Goal: Task Accomplishment & Management: Use online tool/utility

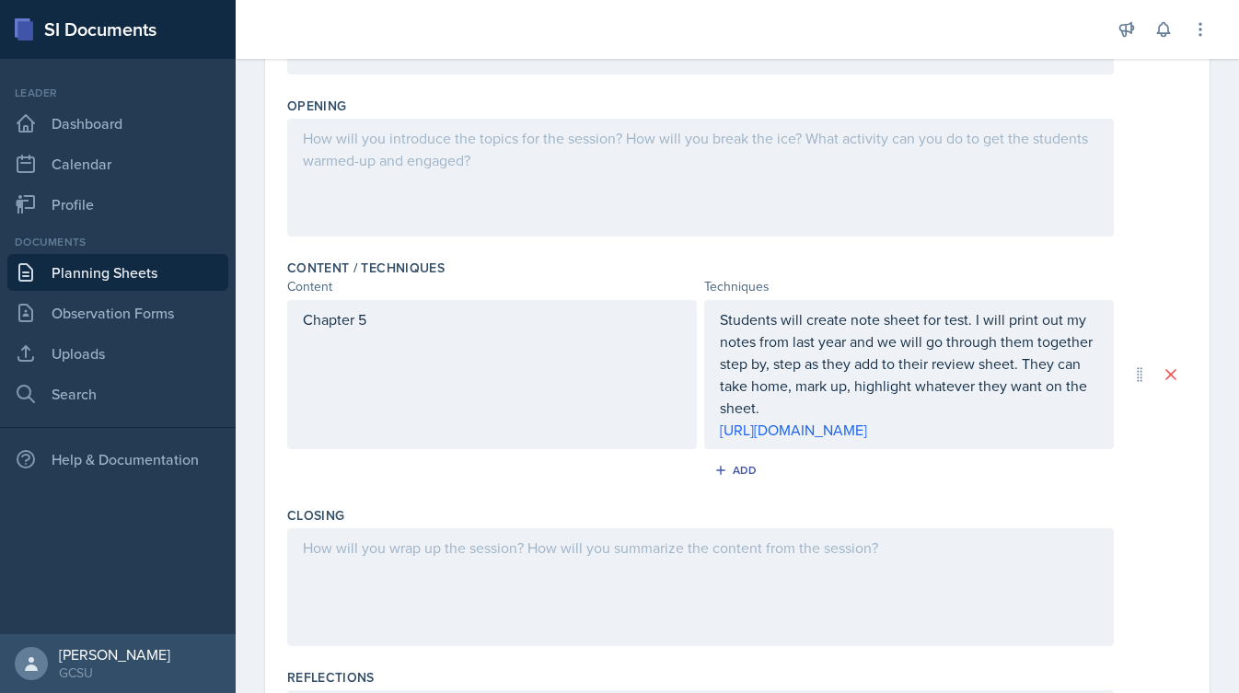
scroll to position [413, 0]
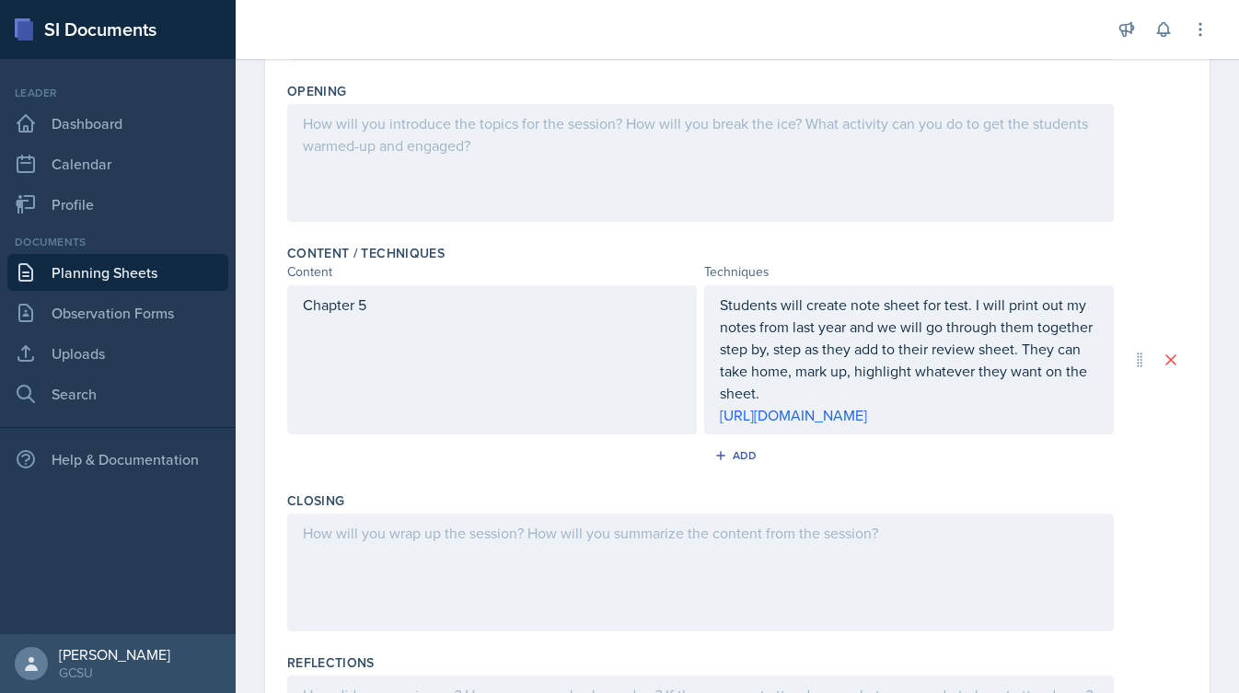
click at [959, 167] on div at bounding box center [700, 163] width 826 height 118
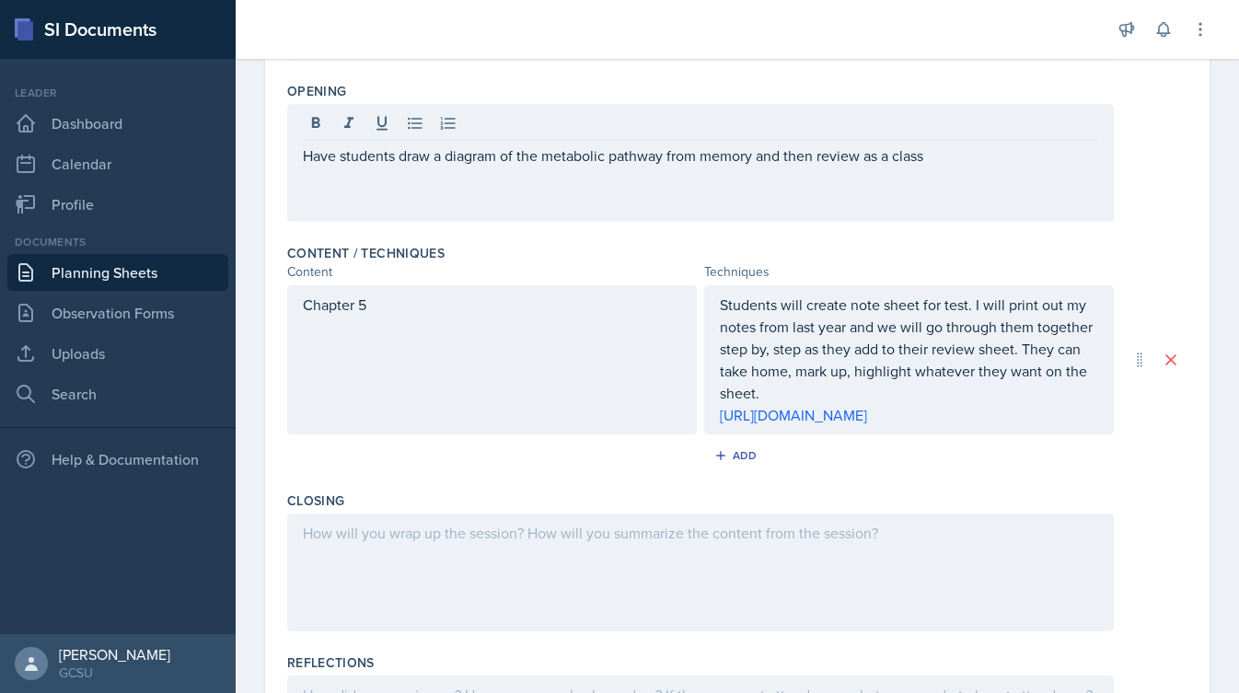
click at [1105, 257] on div "Content / Techniques" at bounding box center [737, 253] width 900 height 18
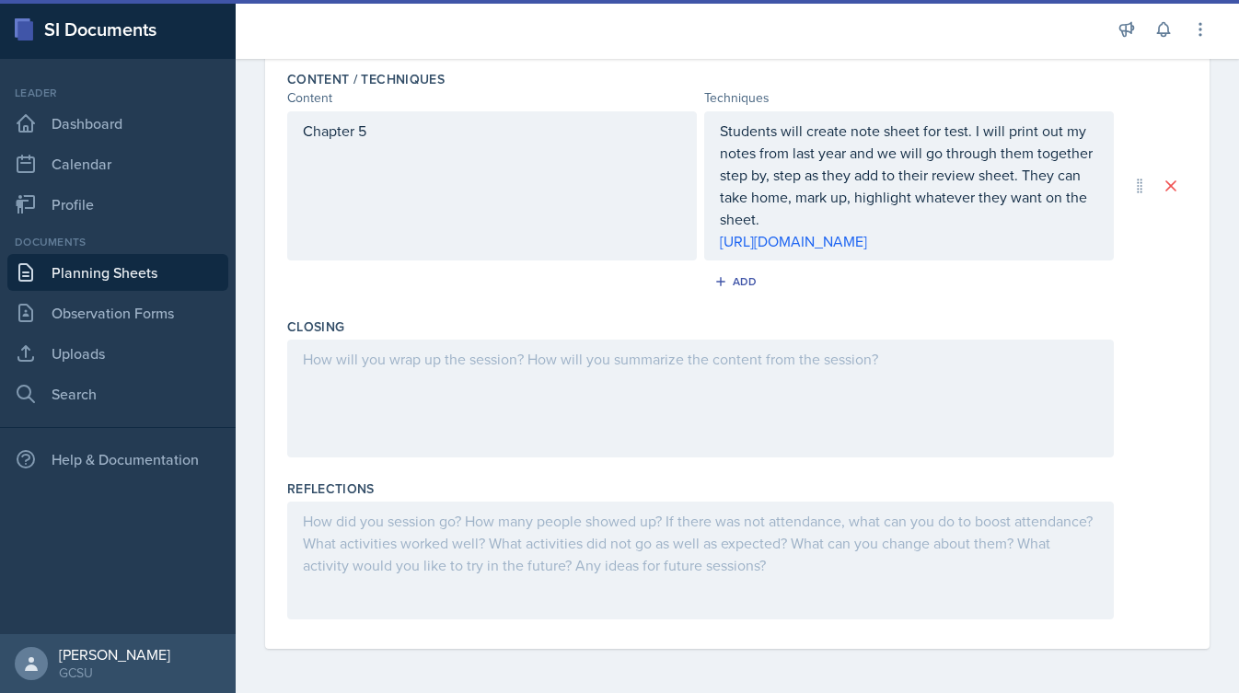
scroll to position [609, 0]
click at [676, 366] on div at bounding box center [700, 399] width 826 height 118
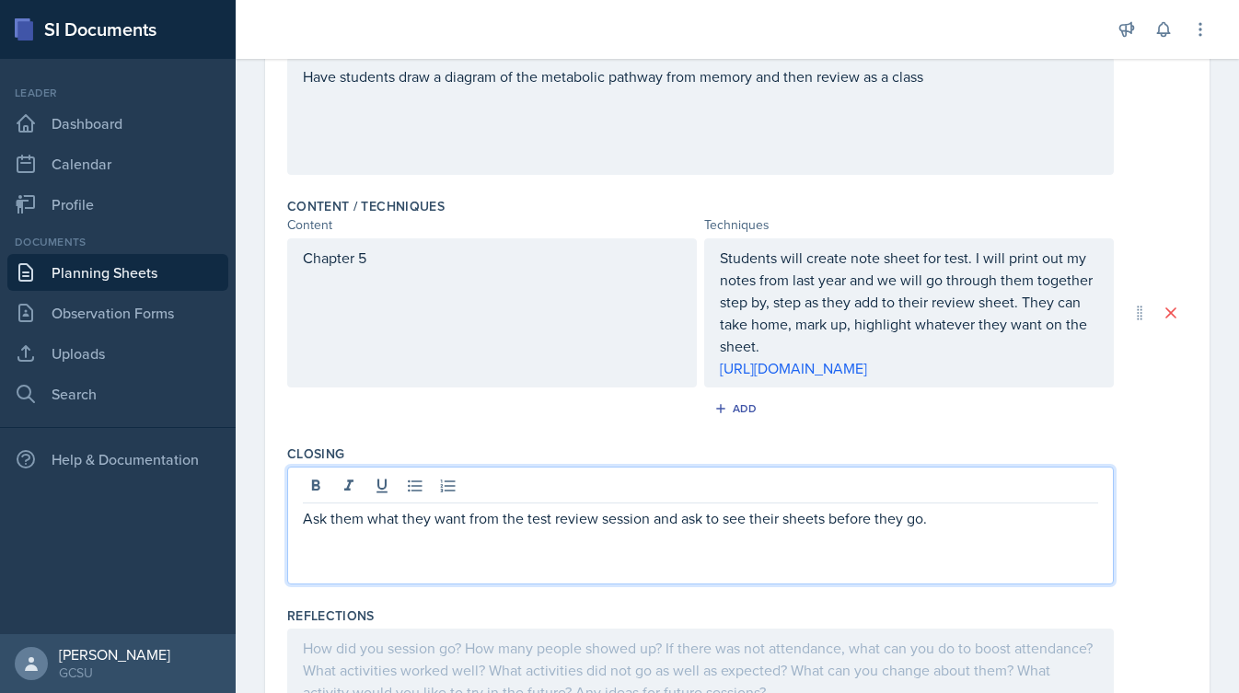
scroll to position [419, 0]
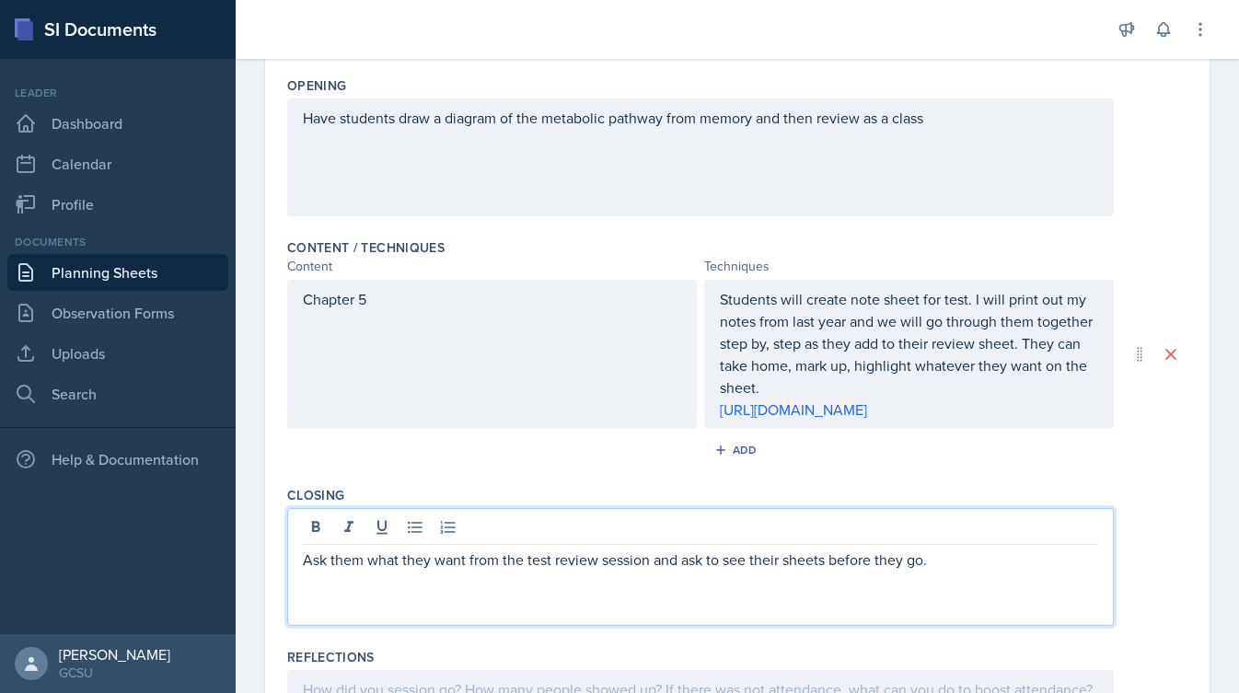
click at [946, 116] on div "Have students draw a diagram of the metabolic pathway from memory and then revi…" at bounding box center [700, 157] width 826 height 118
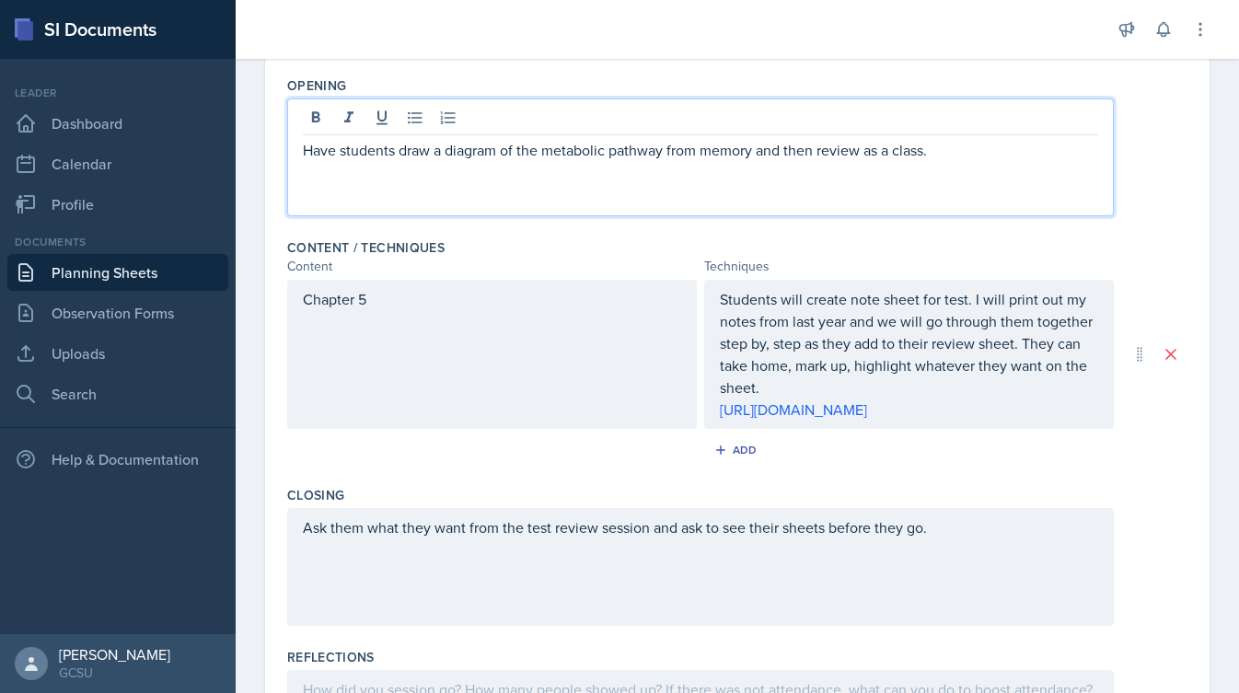
click at [1151, 190] on div "Have students draw a diagram of the metabolic pathway from memory and then revi…" at bounding box center [737, 157] width 900 height 118
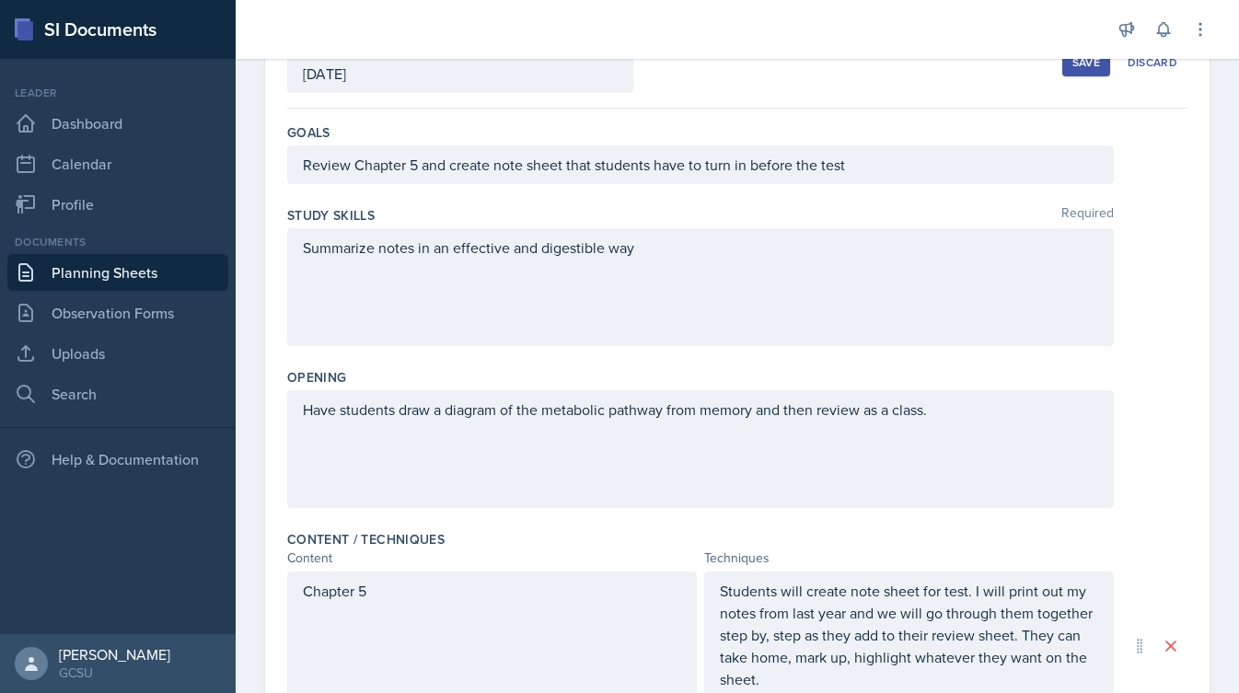
scroll to position [126, 0]
click at [303, 251] on div "Summarize notes in an effective and digestible way" at bounding box center [700, 288] width 826 height 118
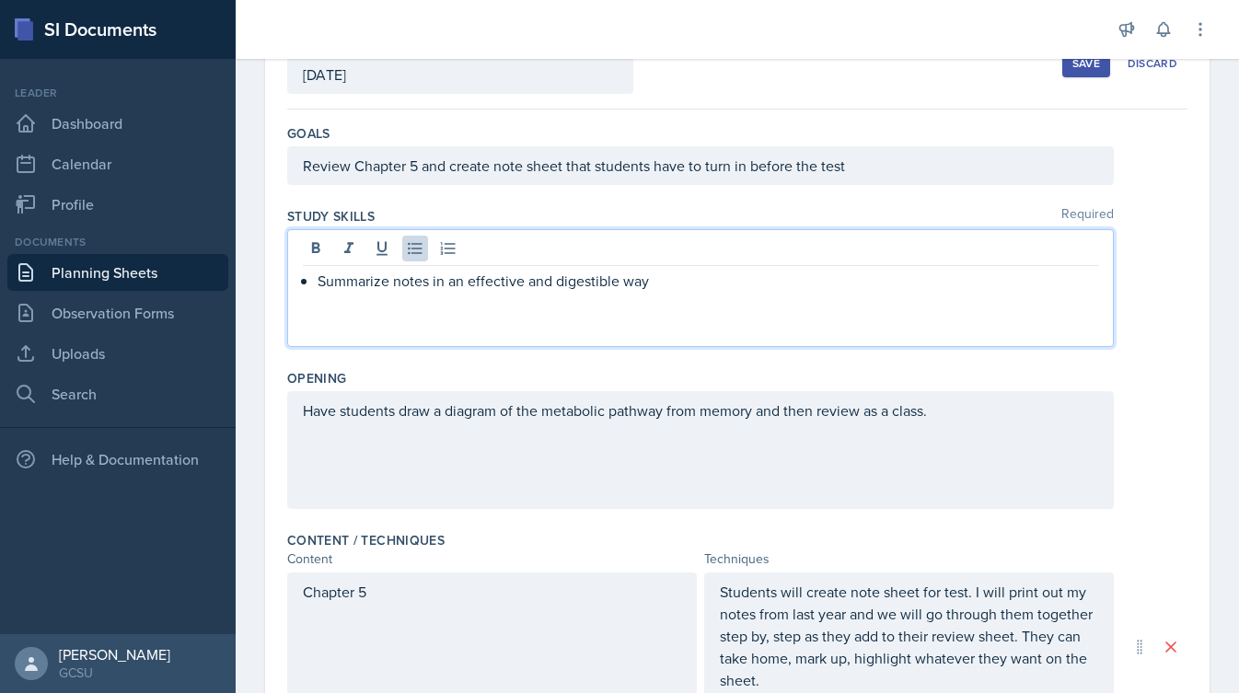
click at [693, 273] on p "Summarize notes in an effective and digestible way" at bounding box center [708, 281] width 780 height 22
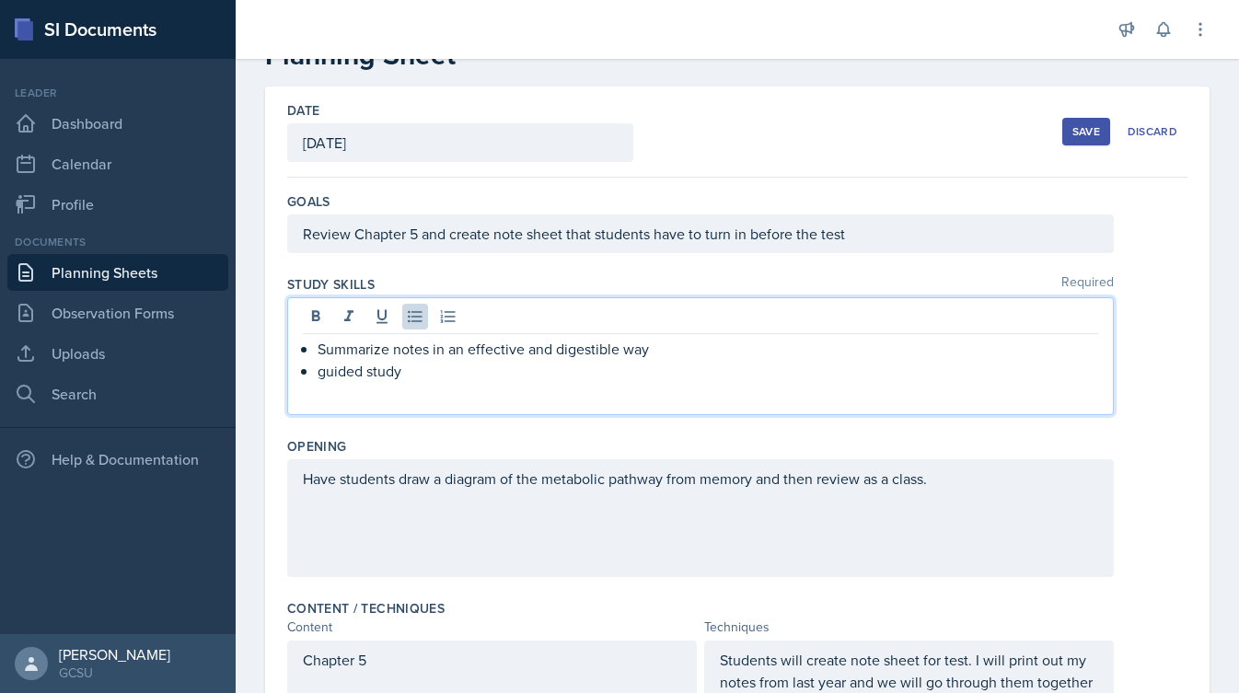
scroll to position [55, 0]
click at [324, 380] on p "guided study" at bounding box center [708, 374] width 780 height 22
click at [422, 376] on p "Guided study" at bounding box center [708, 374] width 780 height 22
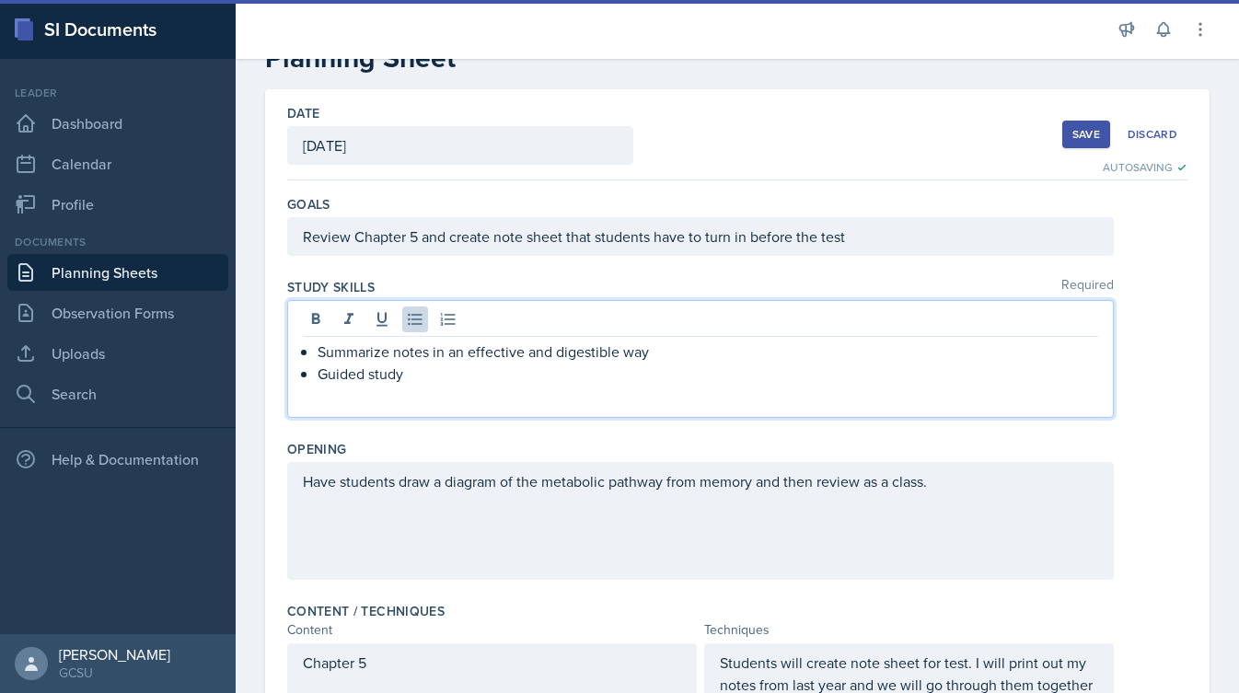
click at [772, 168] on div "Date [DATE] [DATE] 28 29 30 1 2 3 4 5 6 7 8 9 10 11 12 13 14 15 16 17 18 19 20 …" at bounding box center [737, 134] width 900 height 91
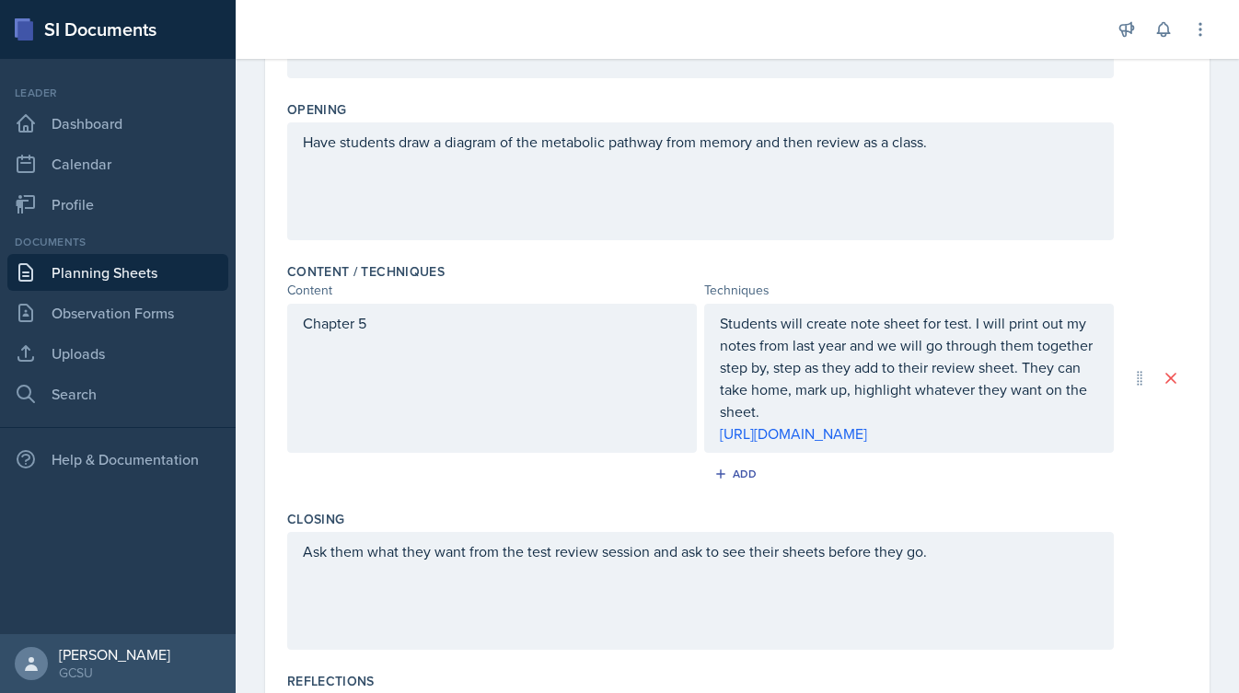
scroll to position [491, 0]
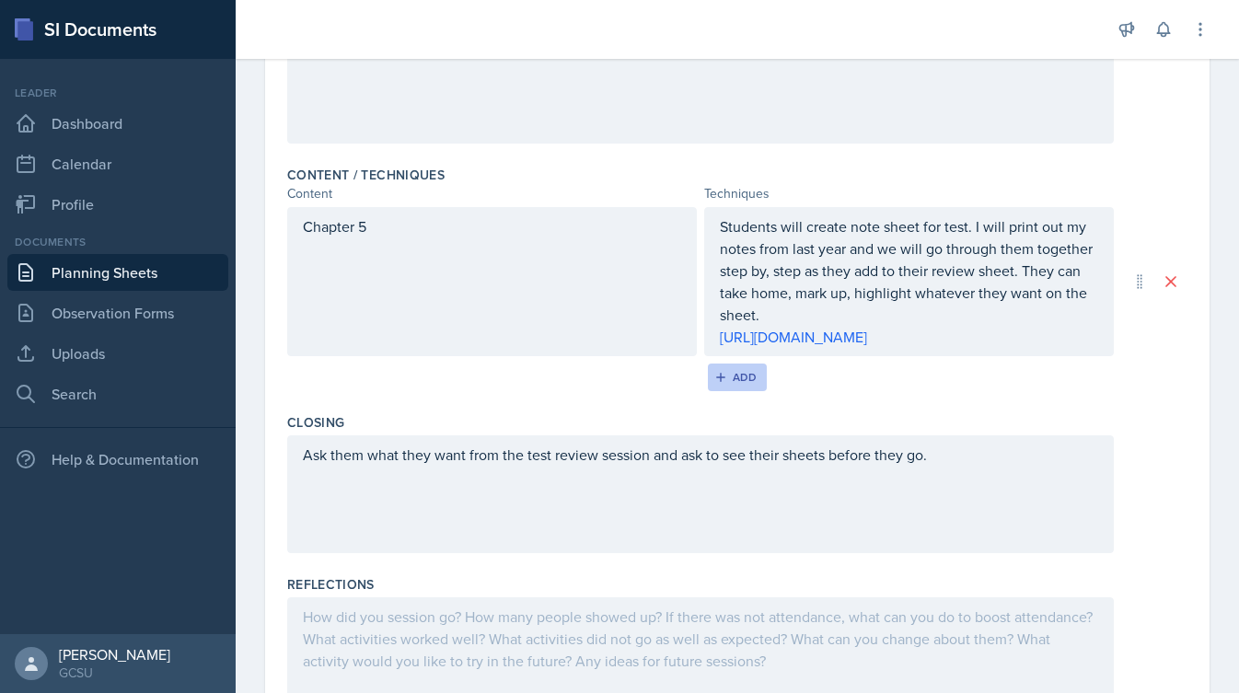
click at [753, 385] on div "Add" at bounding box center [738, 377] width 40 height 15
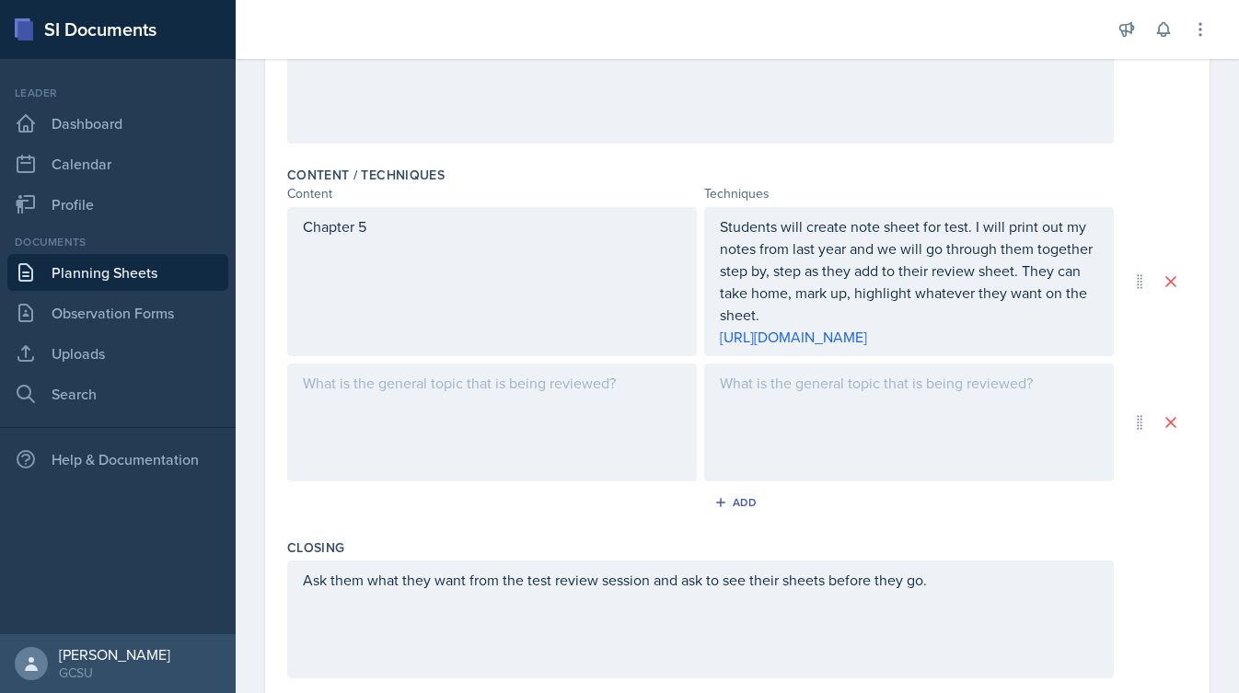
click at [517, 426] on div at bounding box center [492, 423] width 410 height 118
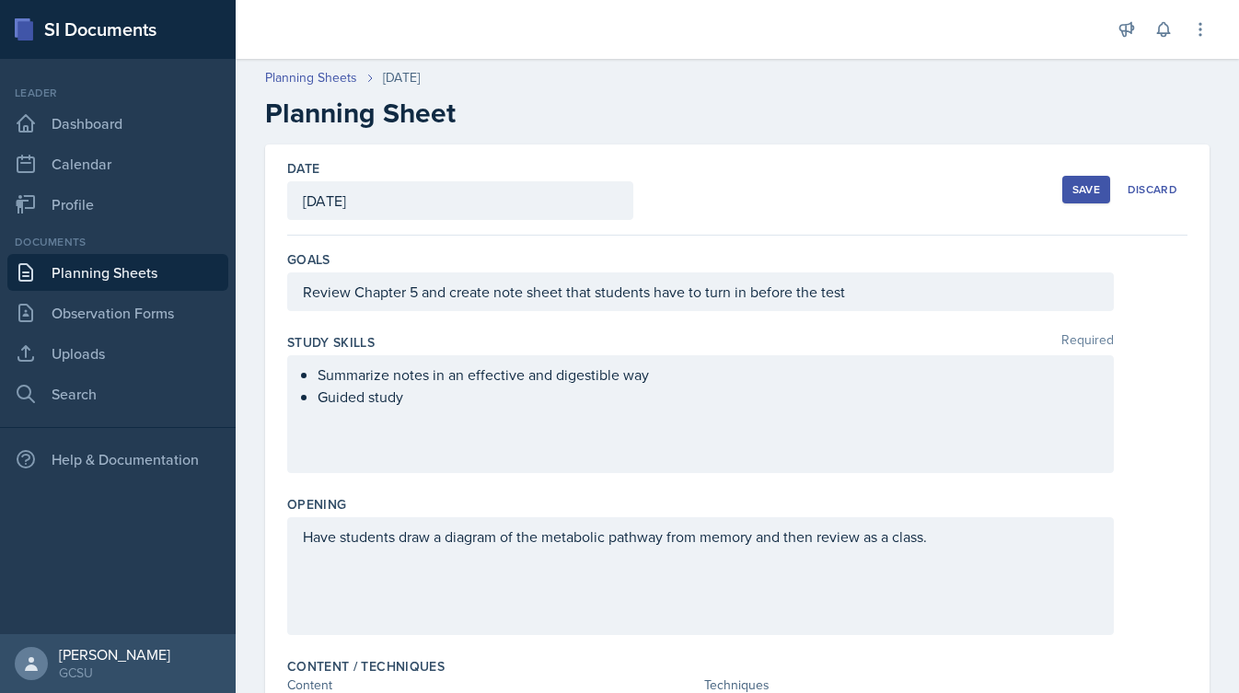
scroll to position [0, 0]
click at [405, 294] on div "Review Chapter 5 and create note sheet that students have to turn in before the…" at bounding box center [700, 291] width 826 height 39
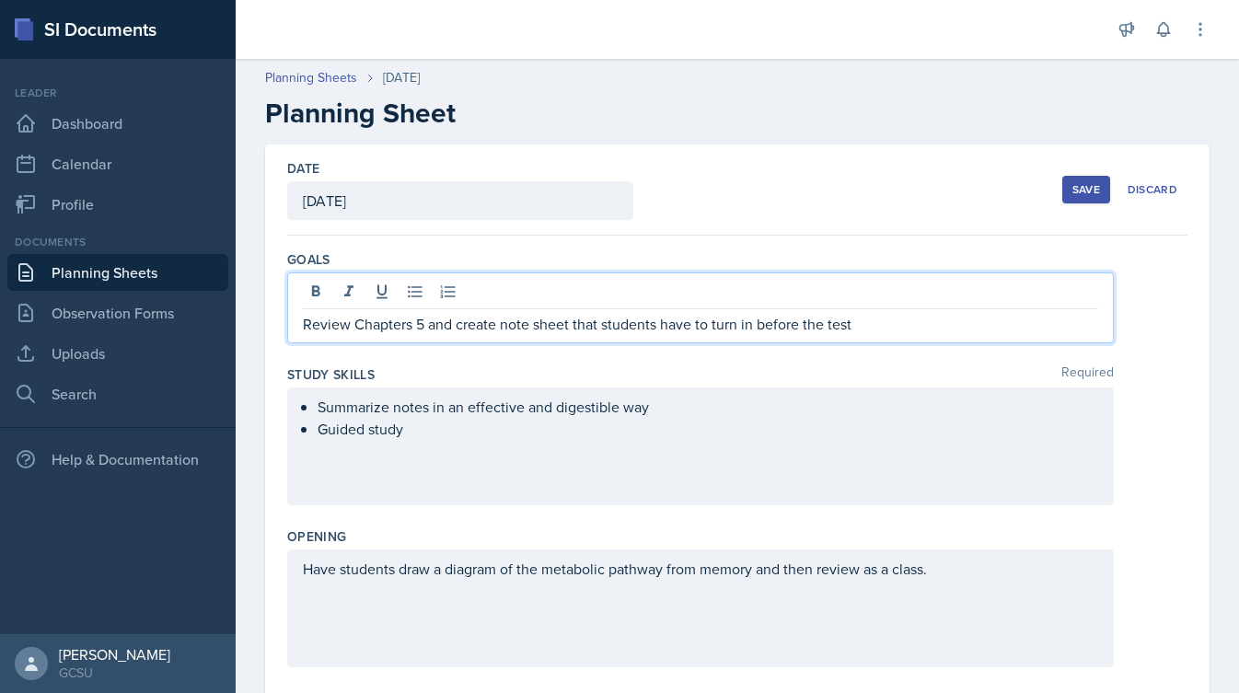
click at [431, 330] on p "Review Chapters 5 and create note sheet that students have to turn in before th…" at bounding box center [700, 324] width 795 height 22
click at [611, 328] on p "Review Chapters 5 and 6 and create note sheet that students have to turn in bef…" at bounding box center [700, 324] width 795 height 22
click at [712, 367] on div "Study Skills Required" at bounding box center [737, 374] width 900 height 18
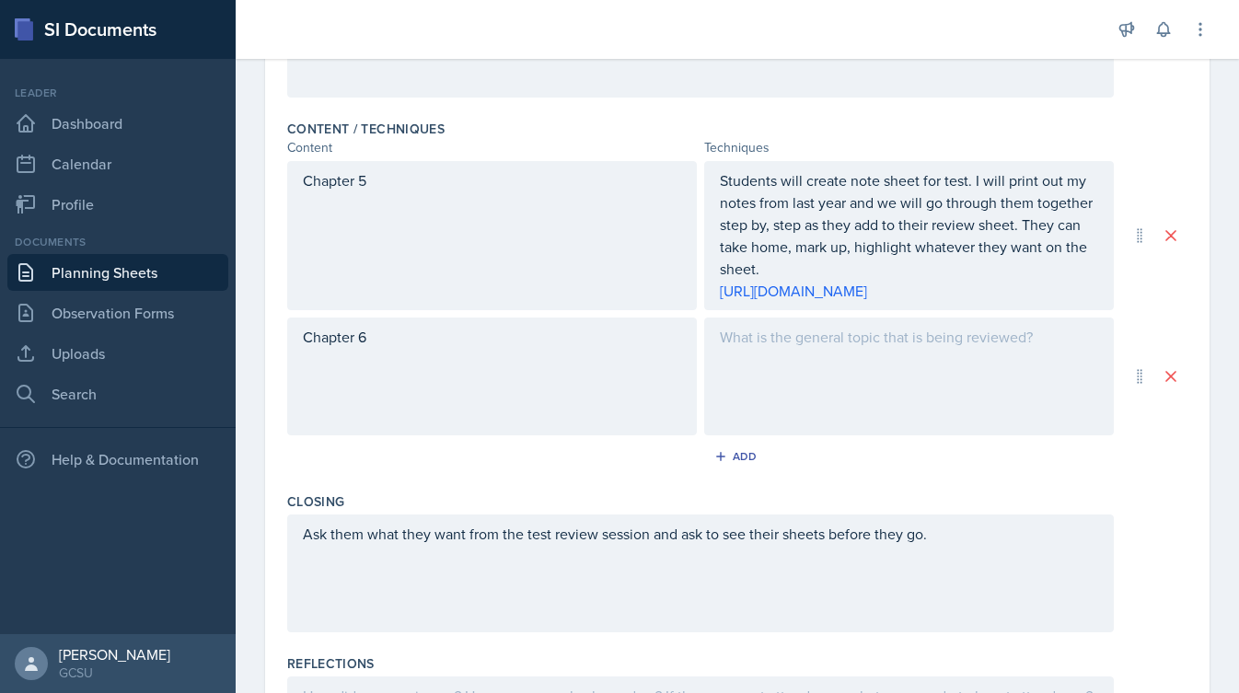
scroll to position [543, 0]
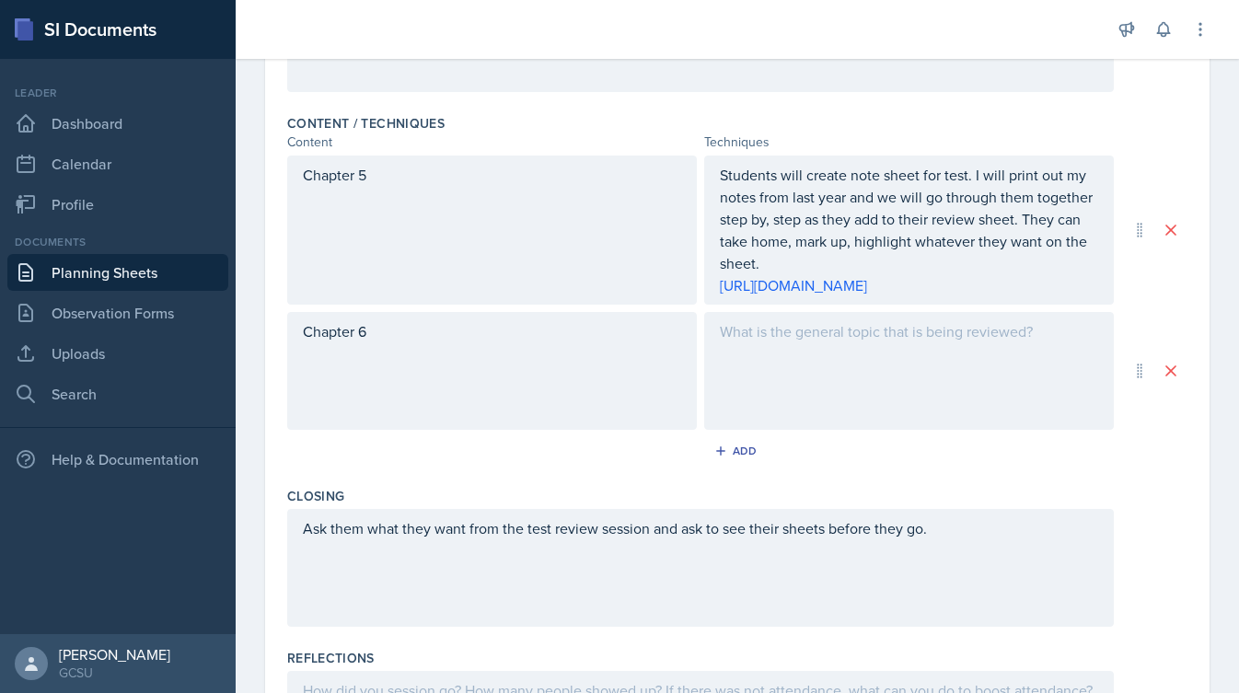
click at [820, 383] on div at bounding box center [909, 371] width 410 height 118
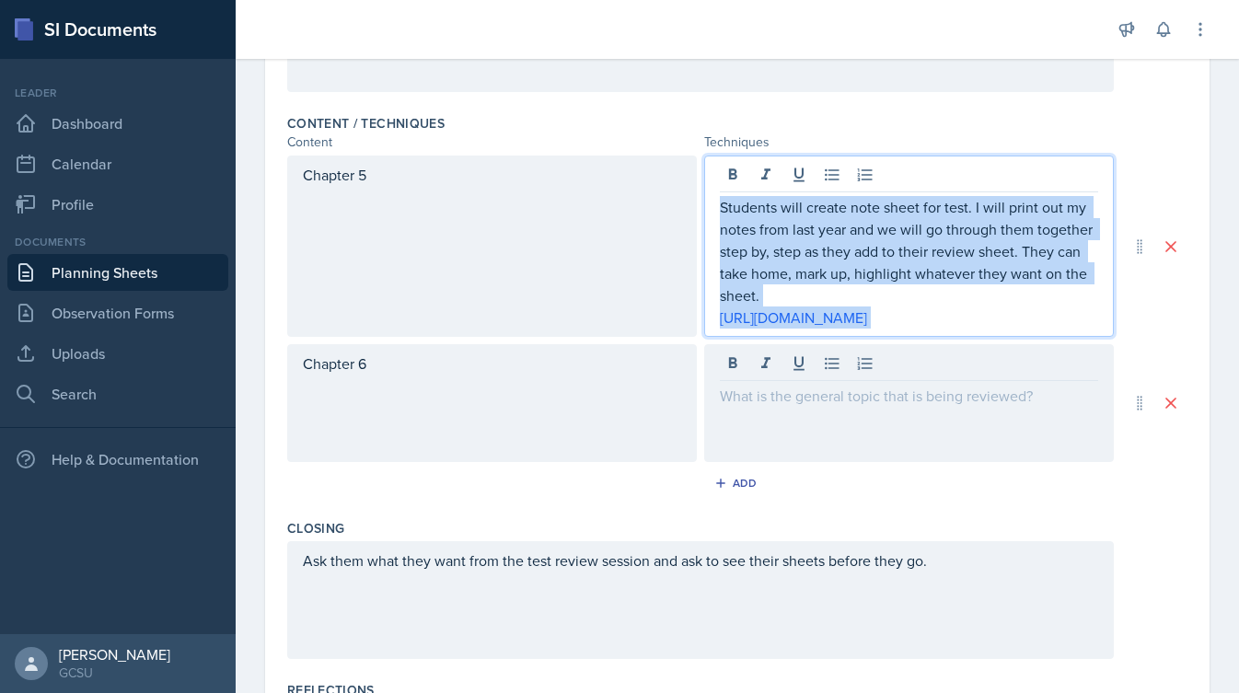
drag, startPoint x: 719, startPoint y: 174, endPoint x: 810, endPoint y: 354, distance: 202.1
click at [810, 337] on div "Students will create note sheet for test. I will print out my notes from last y…" at bounding box center [909, 246] width 410 height 181
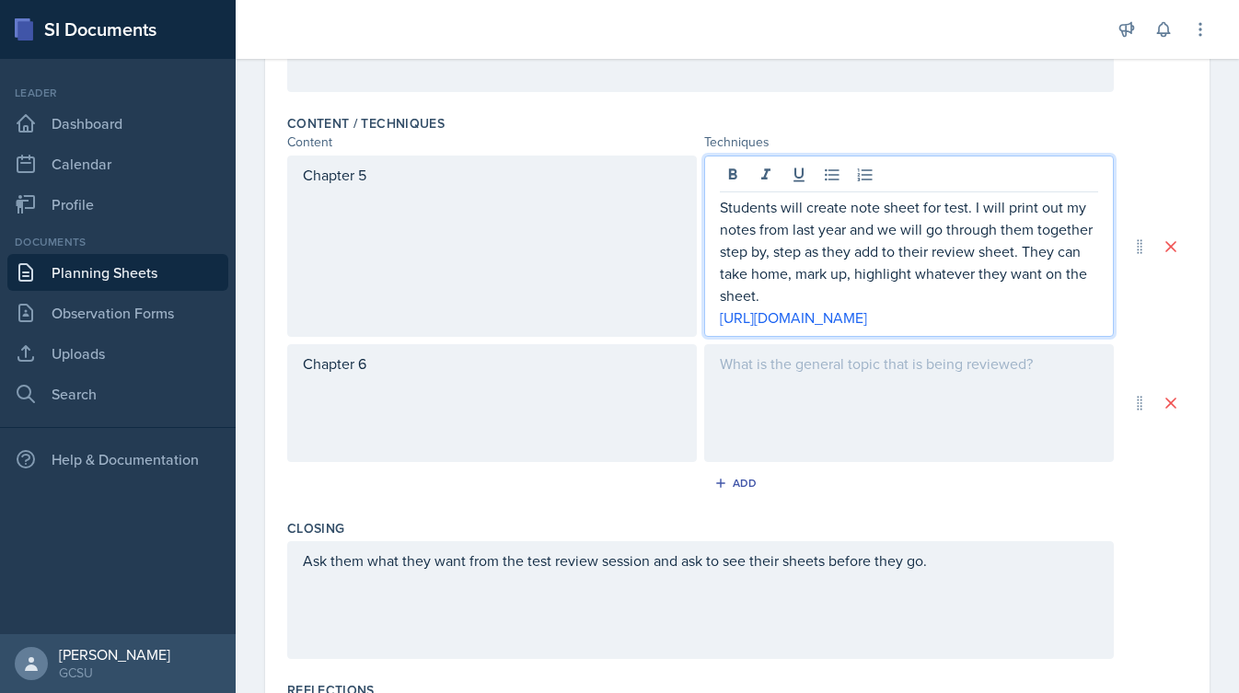
click at [750, 395] on div at bounding box center [909, 403] width 410 height 118
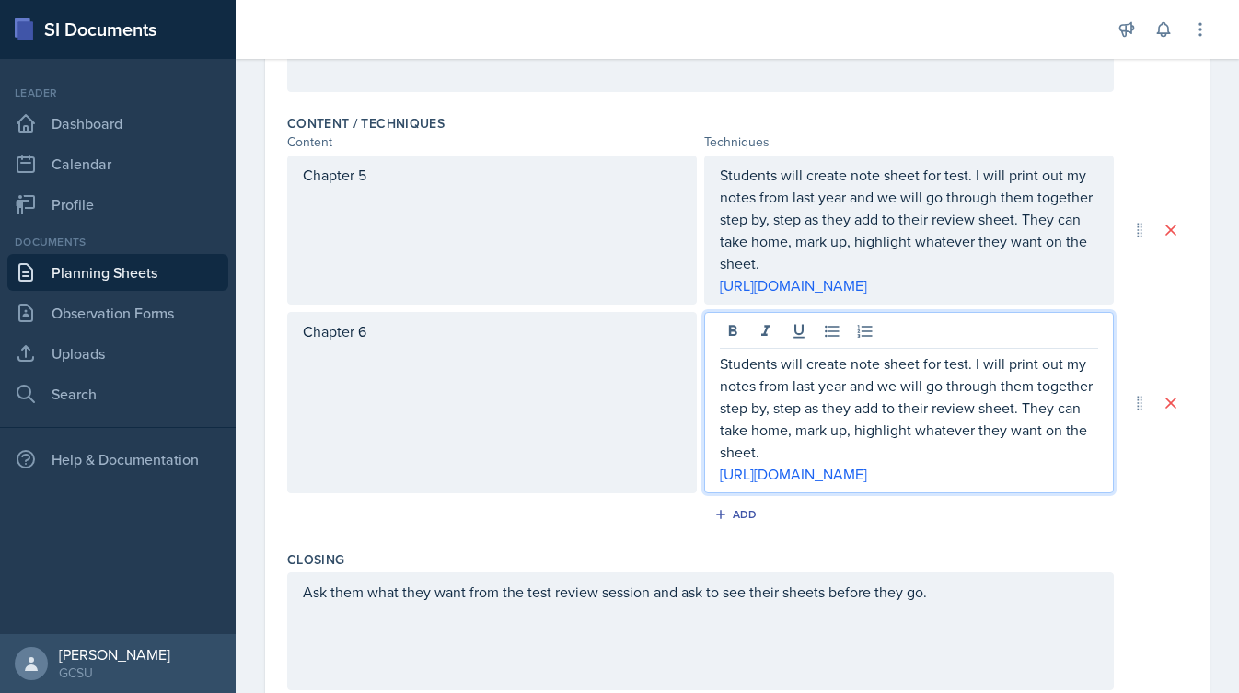
click at [1145, 359] on div "Chapter 6 Students will create note sheet for test. I will print out my notes f…" at bounding box center [737, 402] width 900 height 181
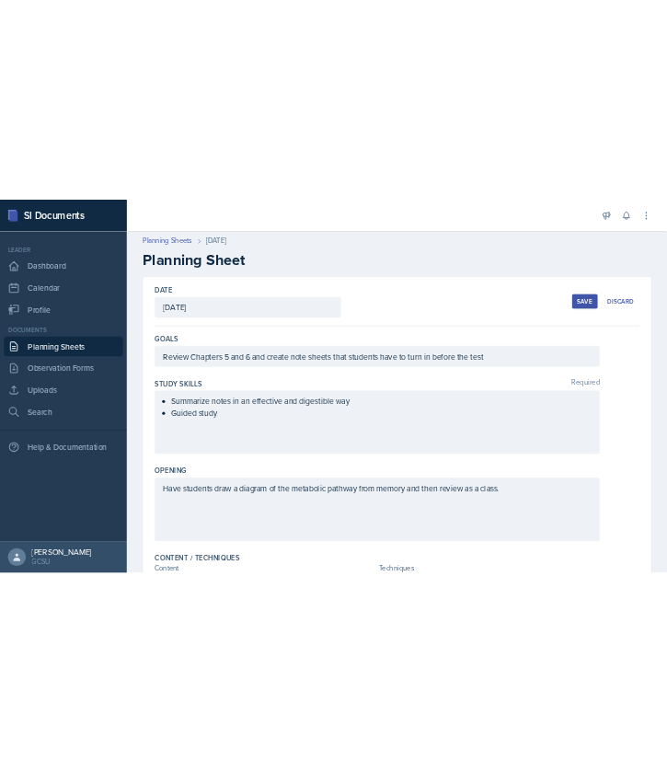
scroll to position [0, 0]
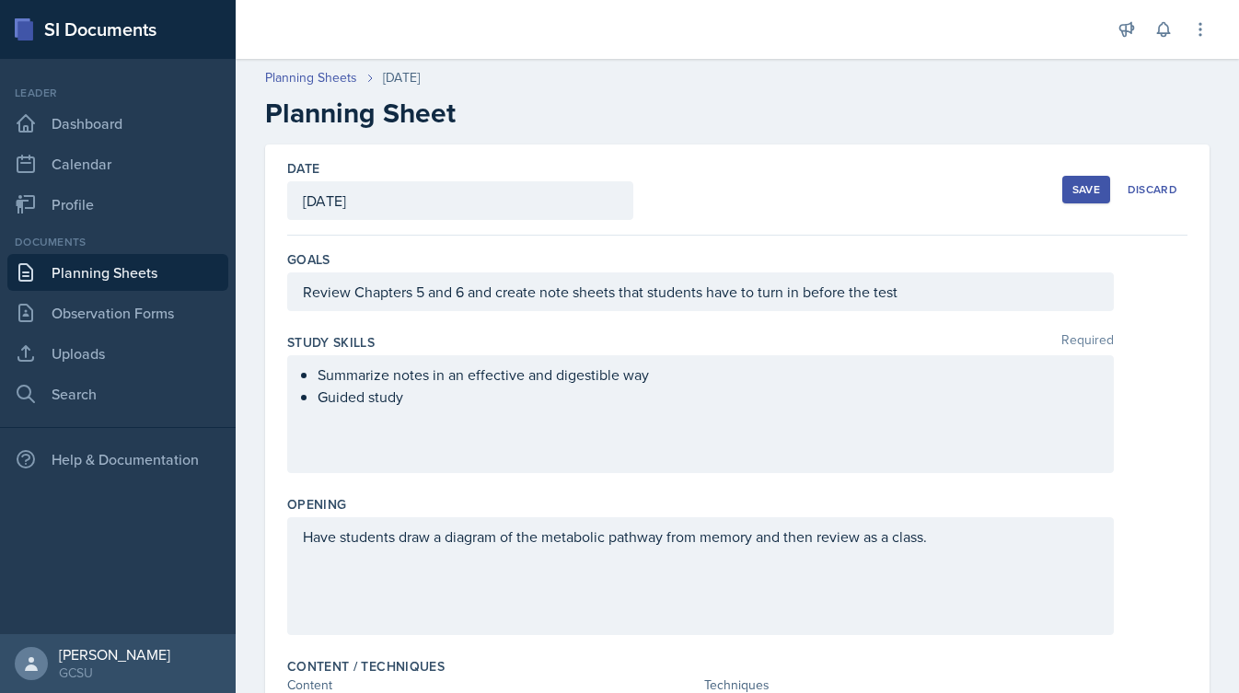
click at [1068, 178] on button "Save" at bounding box center [1086, 190] width 48 height 28
